Goal: Check status: Check status

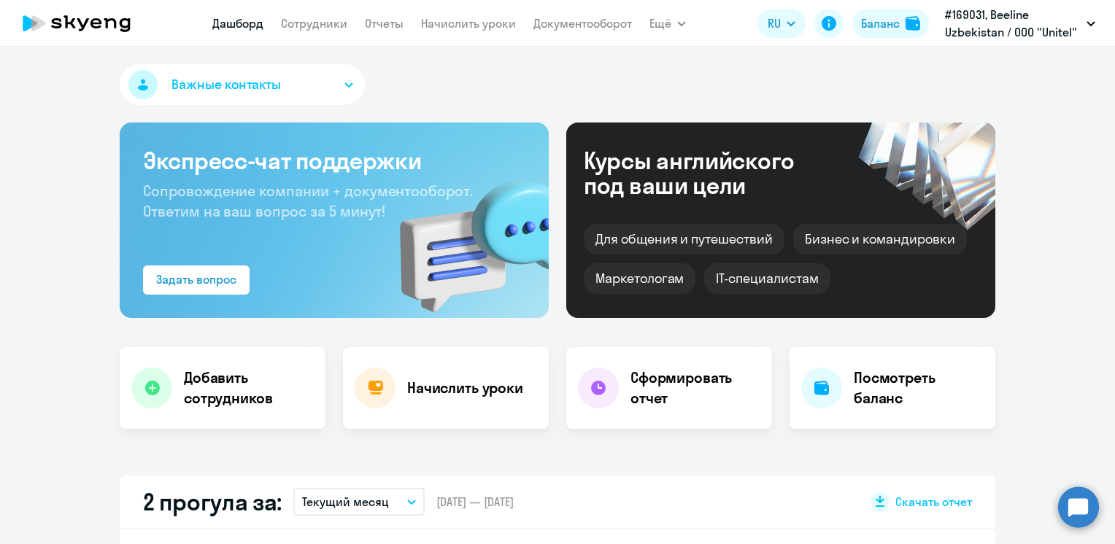
select select "30"
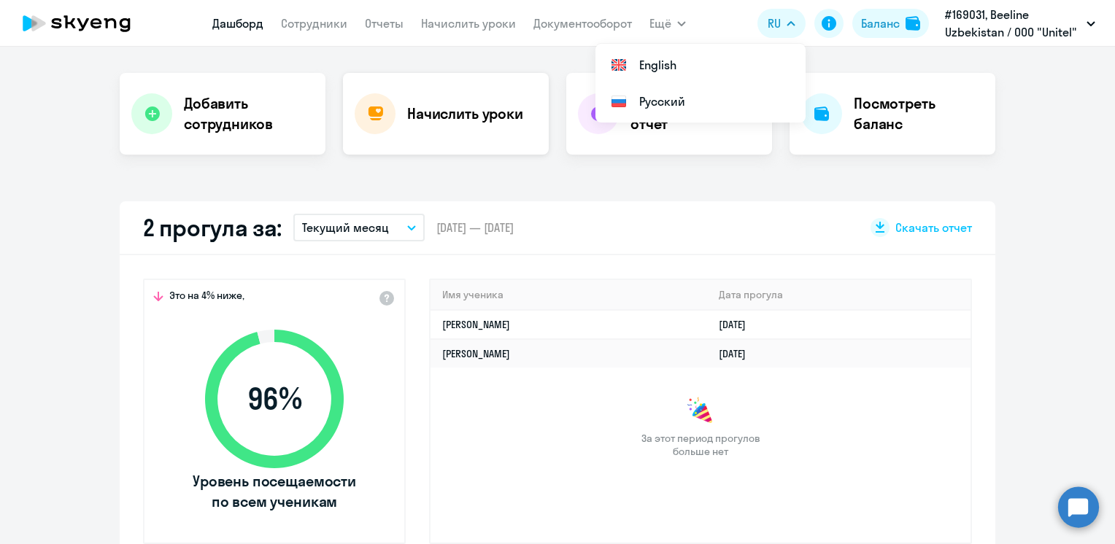
scroll to position [292, 0]
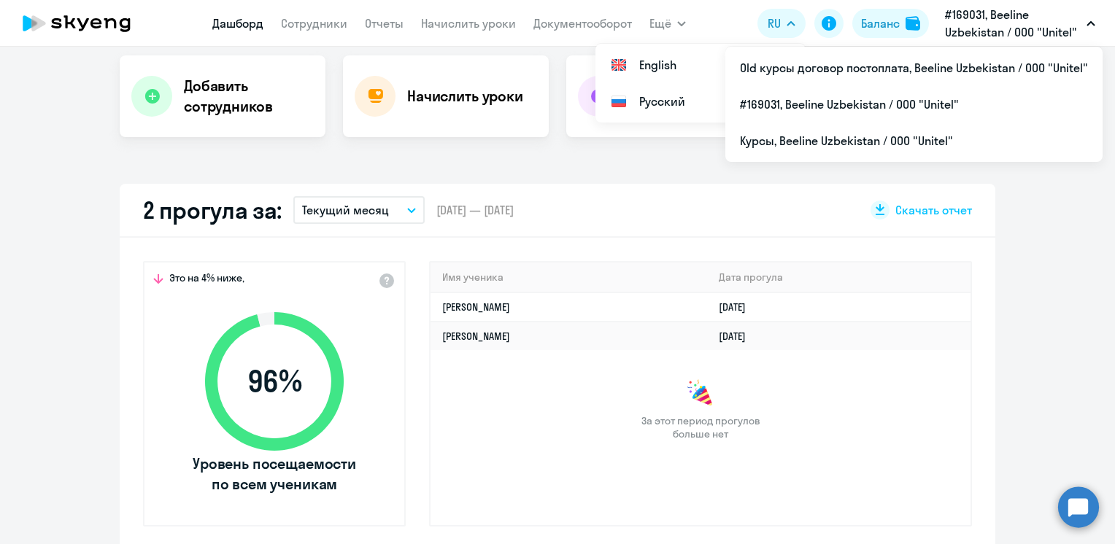
click at [999, 29] on p "#169031, Beeline Uzbekistan / ООО "Unitel"" at bounding box center [1013, 23] width 136 height 35
click at [972, 28] on p "#169031, Beeline Uzbekistan / ООО "Unitel"" at bounding box center [1013, 23] width 136 height 35
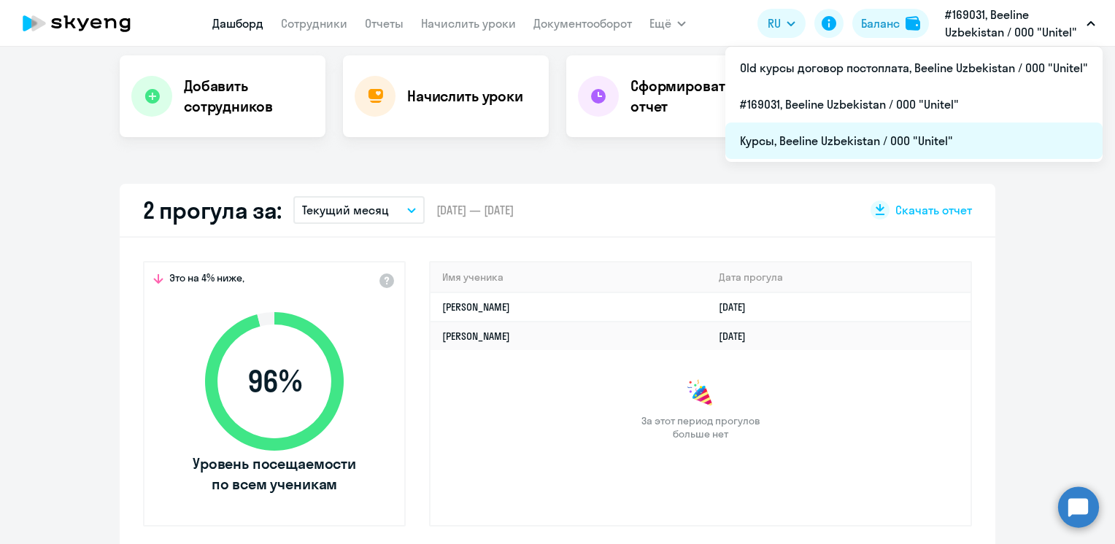
click at [808, 142] on li "Курсы, Beeline Uzbekistan / ООО "Unitel"" at bounding box center [913, 141] width 377 height 36
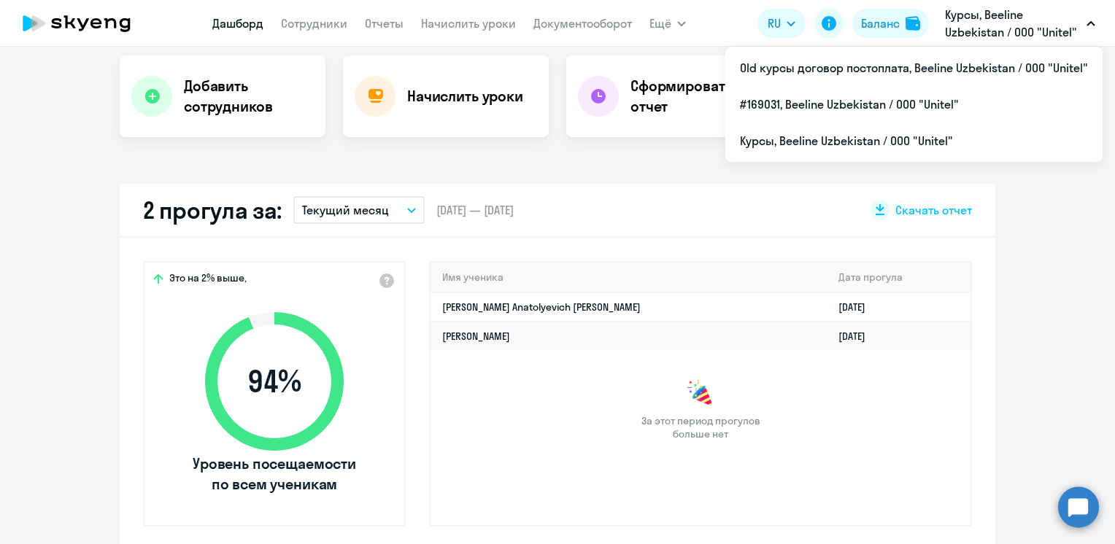
click at [1038, 6] on p "Курсы, Beeline Uzbekistan / ООО "Unitel"" at bounding box center [1013, 23] width 136 height 35
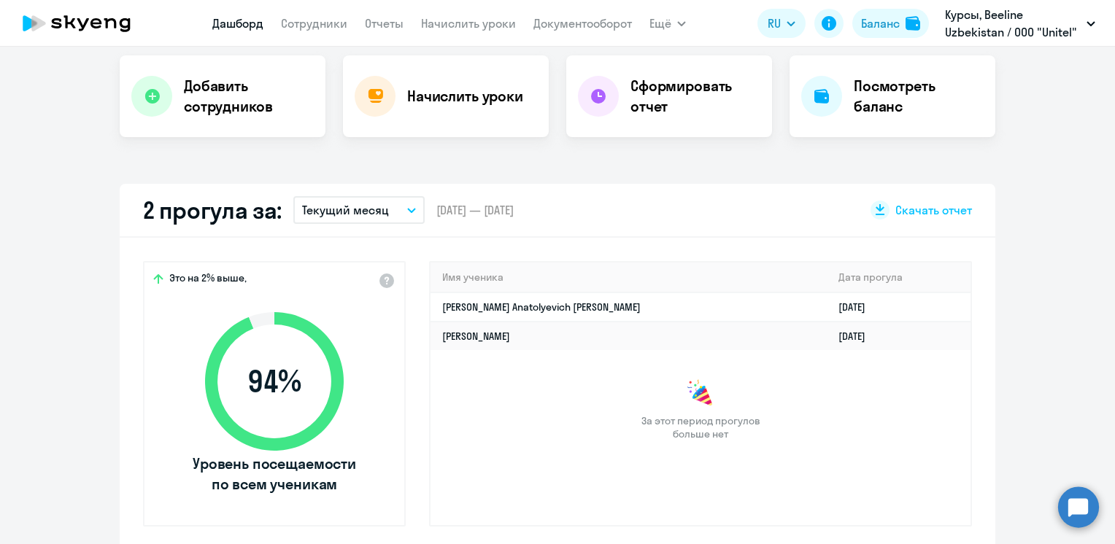
click at [1033, 28] on p "Курсы, Beeline Uzbekistan / ООО "Unitel"" at bounding box center [1013, 23] width 136 height 35
click at [1079, 26] on p "Курсы, Beeline Uzbekistan / ООО "Unitel"" at bounding box center [1013, 23] width 136 height 35
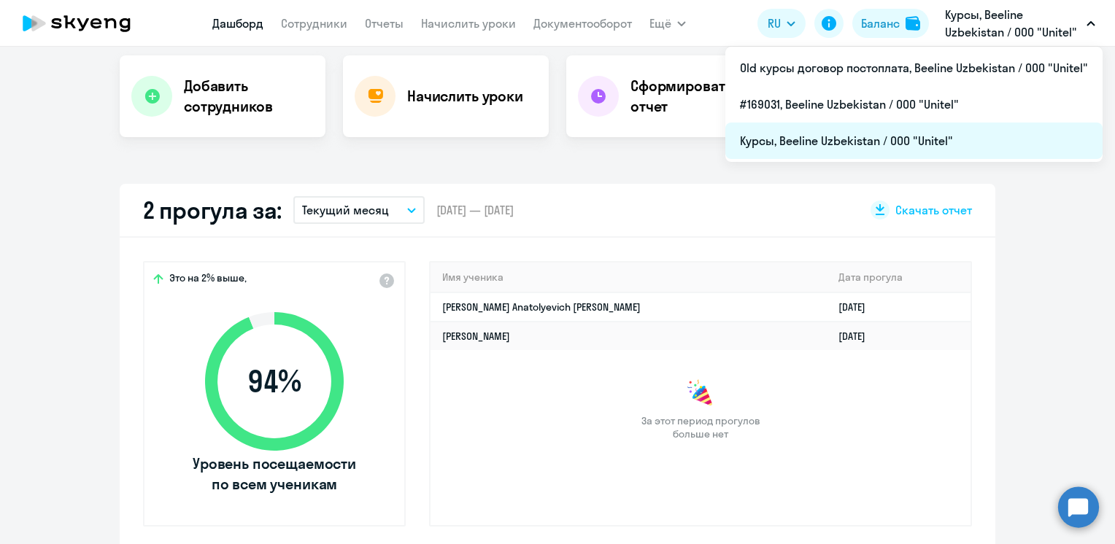
click at [877, 144] on li "Курсы, Beeline Uzbekistan / ООО "Unitel"" at bounding box center [913, 141] width 377 height 36
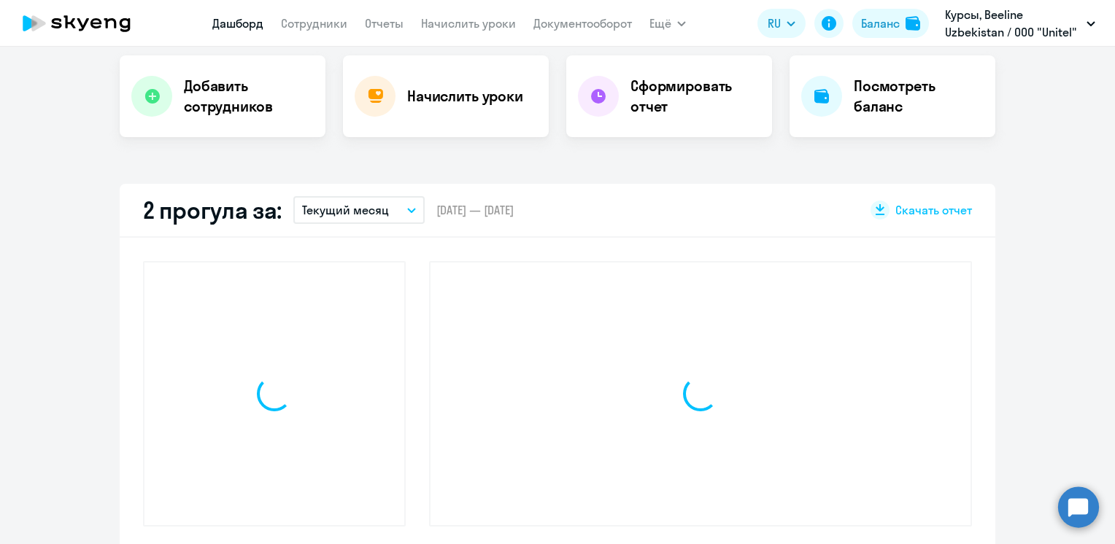
scroll to position [292, 0]
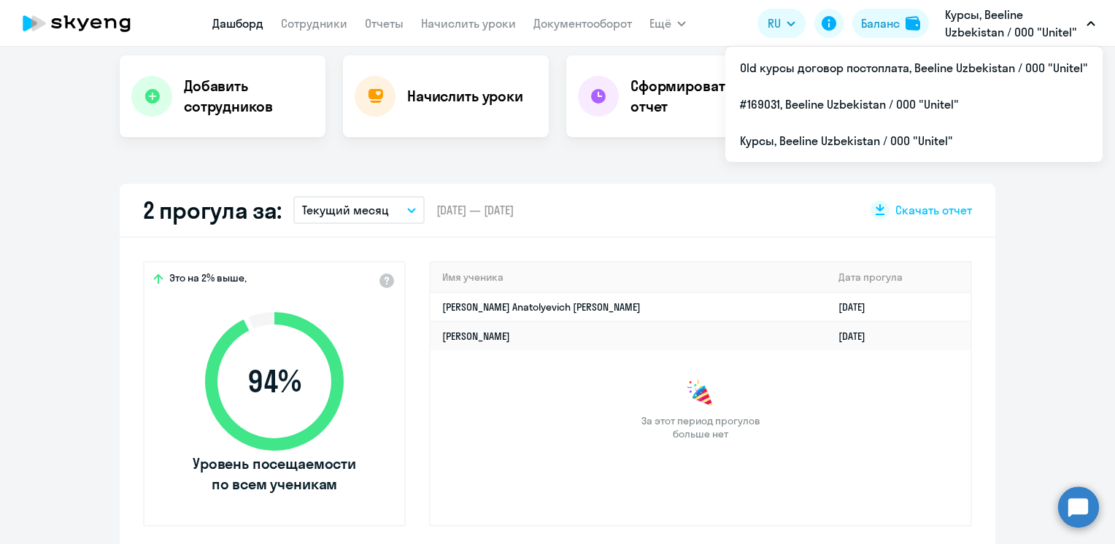
click at [1068, 26] on p "Курсы, Beeline Uzbekistan / ООО "Unitel"" at bounding box center [1013, 23] width 136 height 35
click at [1062, 25] on p "Курсы, Beeline Uzbekistan / ООО "Unitel"" at bounding box center [1013, 23] width 136 height 35
click at [1085, 21] on button "Курсы, Beeline Uzbekistan / ООО "Unitel"" at bounding box center [1019, 23] width 165 height 35
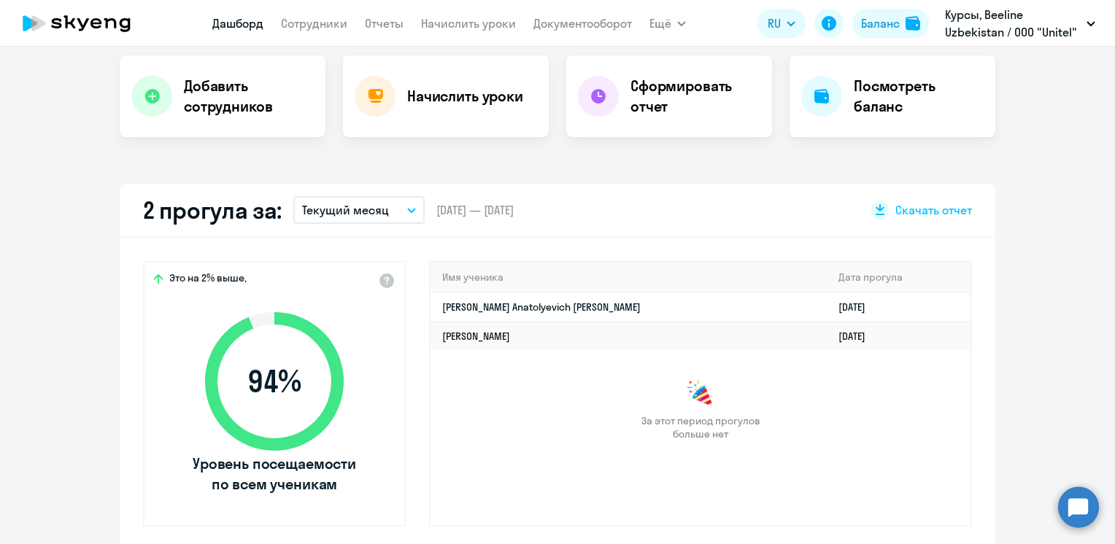
click at [1083, 23] on button "Курсы, Beeline Uzbekistan / ООО "Unitel"" at bounding box center [1019, 23] width 165 height 35
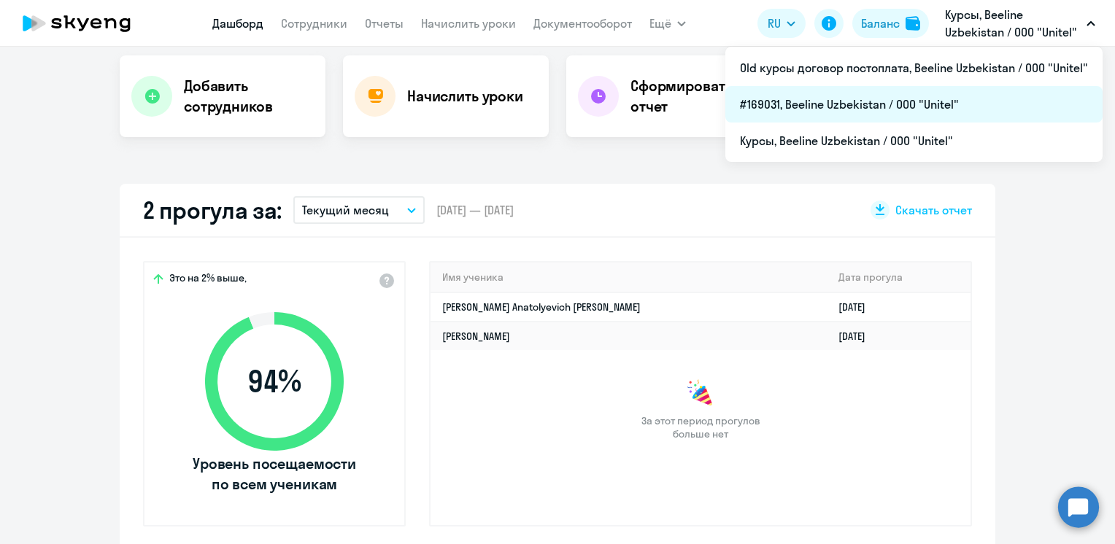
click at [858, 107] on li "#169031, Beeline Uzbekistan / ООО "Unitel"" at bounding box center [913, 104] width 377 height 36
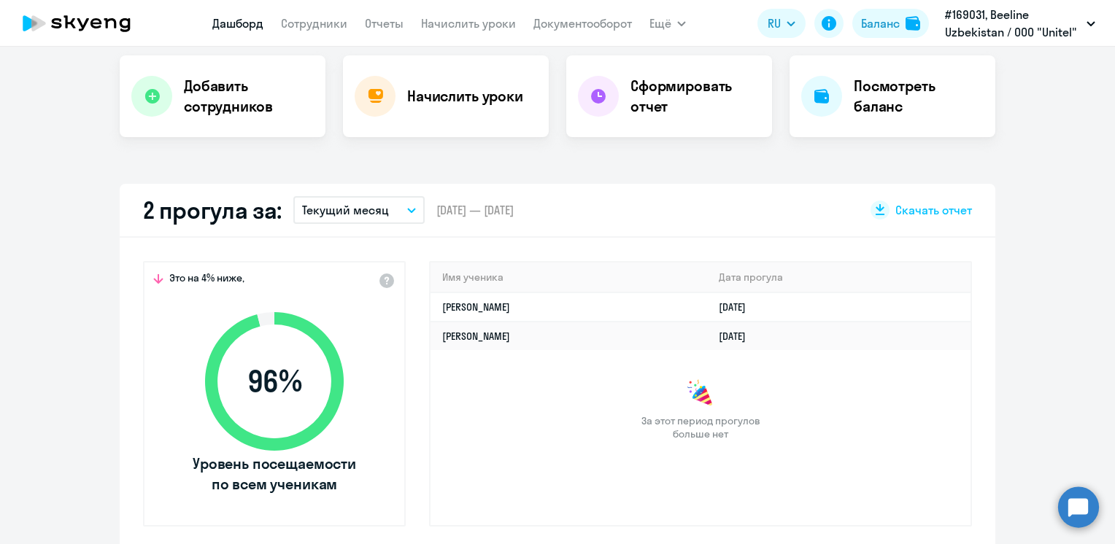
click at [471, 456] on div "Имя ученика [PERSON_NAME] прогула [PERSON_NAME] [DATE] [PERSON_NAME] [DATE] За …" at bounding box center [700, 394] width 543 height 266
select select "30"
